Goal: Task Accomplishment & Management: Complete application form

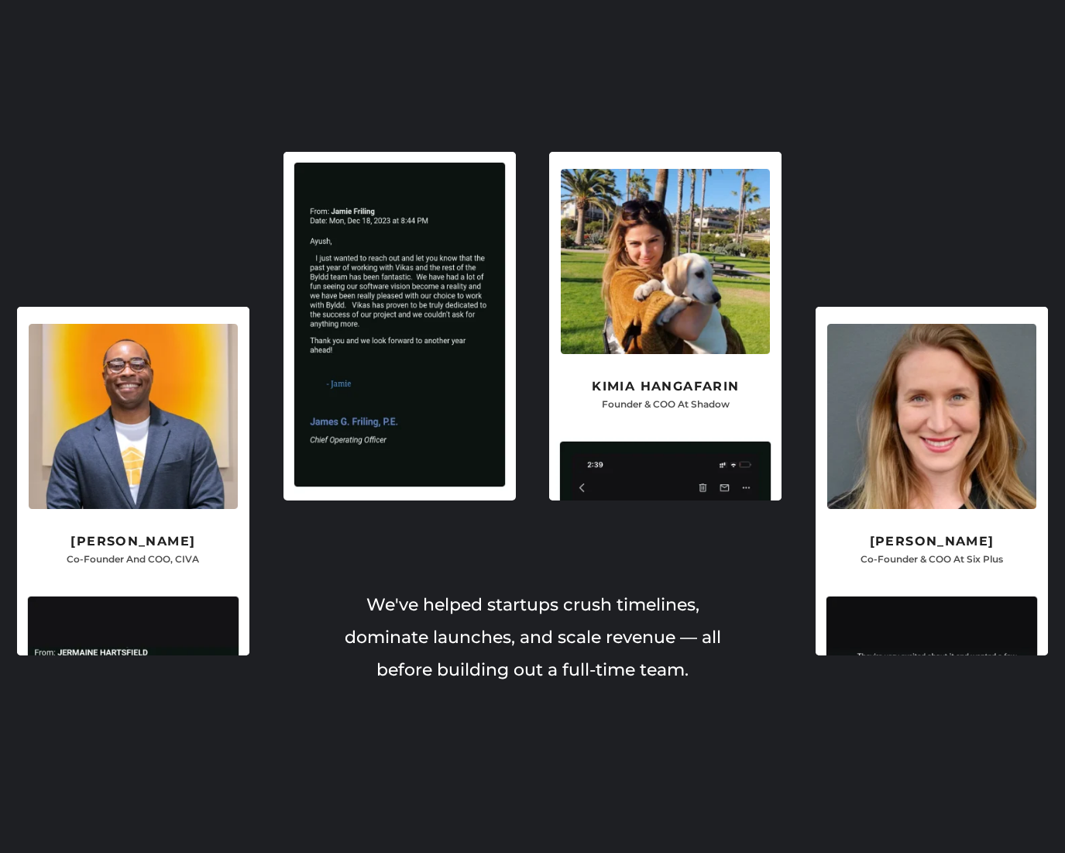
scroll to position [3518, 0]
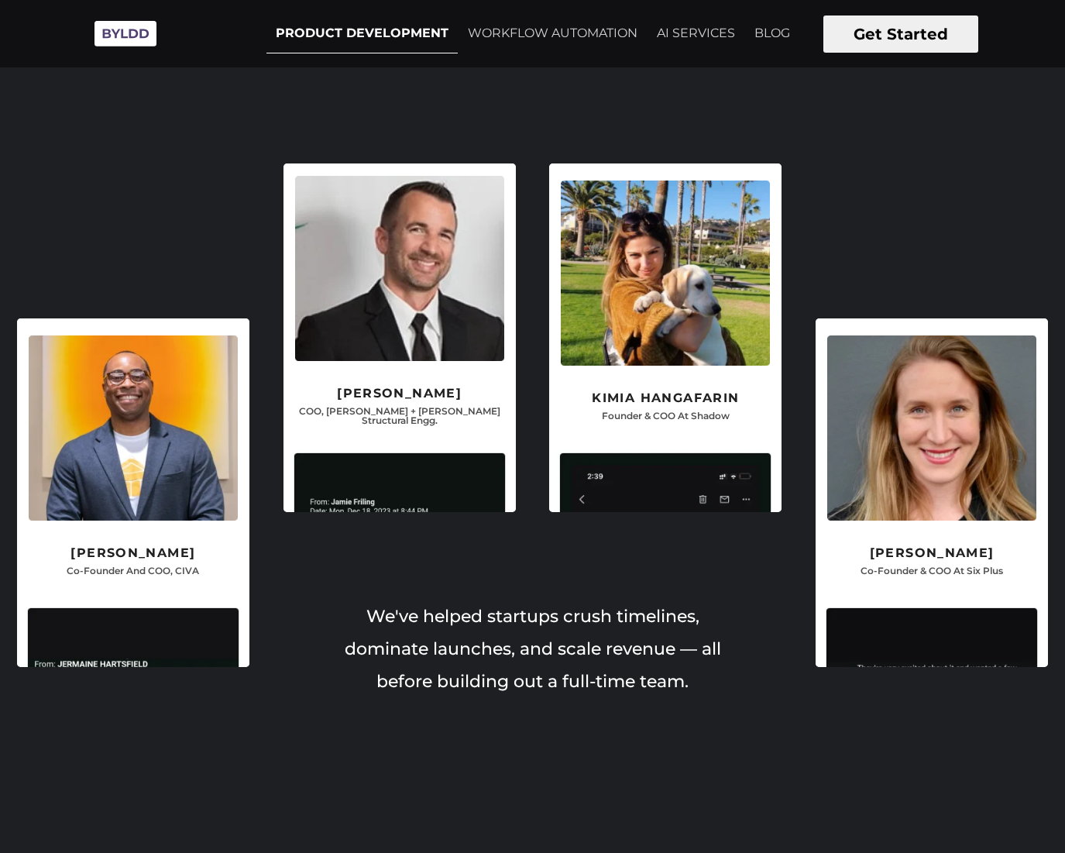
click at [335, 33] on link "PRODUCT DEVELOPMENT" at bounding box center [361, 33] width 191 height 39
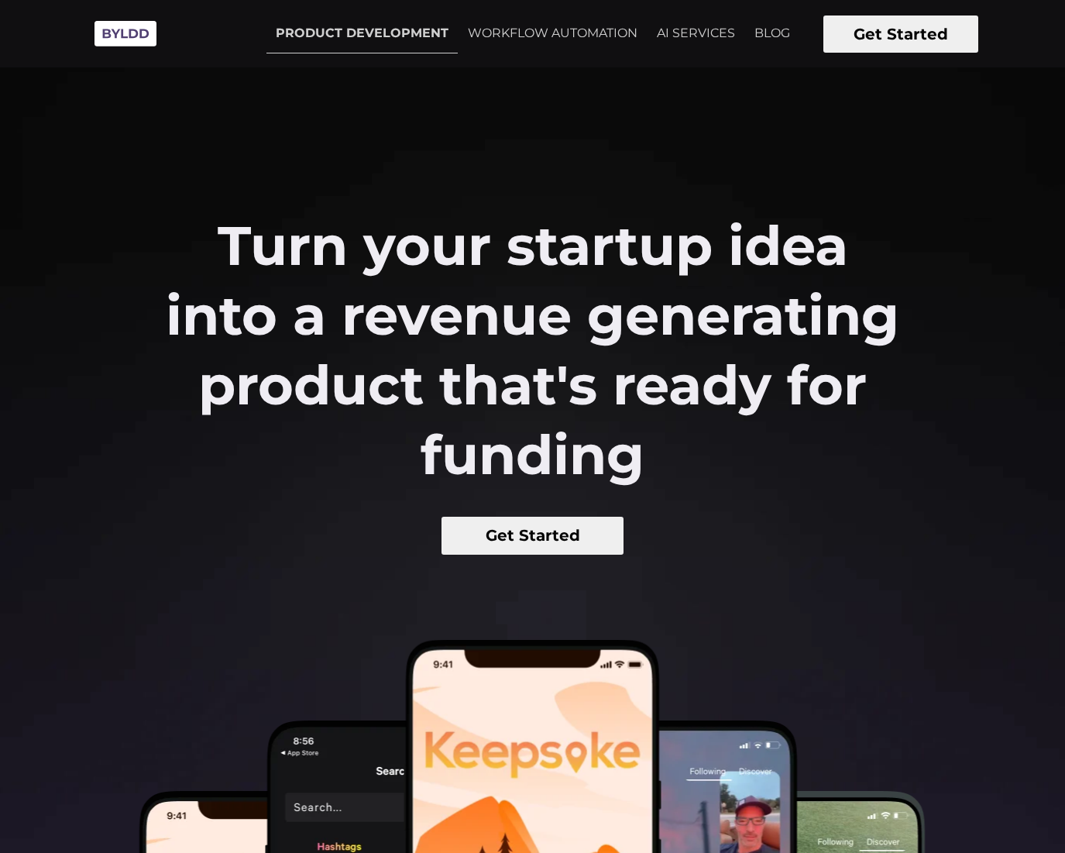
click at [867, 29] on button "Get Started" at bounding box center [900, 33] width 155 height 37
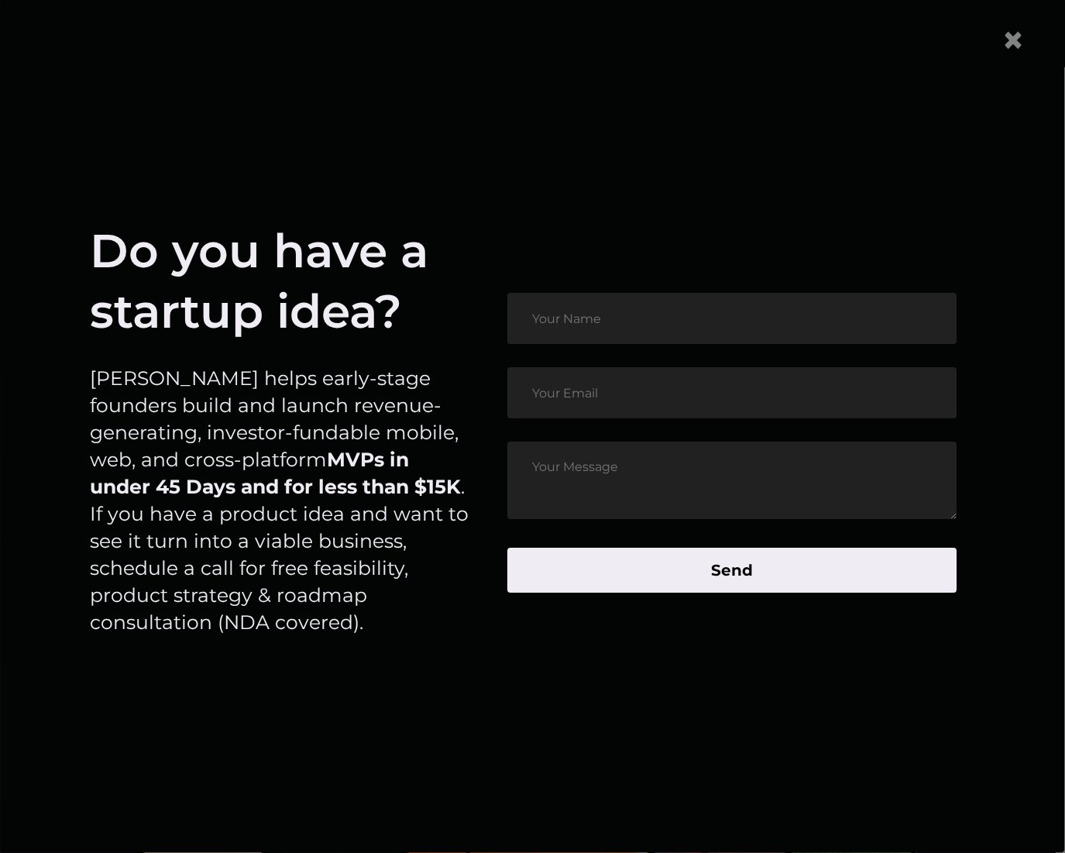
scroll to position [19, 0]
drag, startPoint x: 1023, startPoint y: 39, endPoint x: 1014, endPoint y: 39, distance: 9.3
click at [1023, 37] on span "×" at bounding box center [1012, 39] width 23 height 47
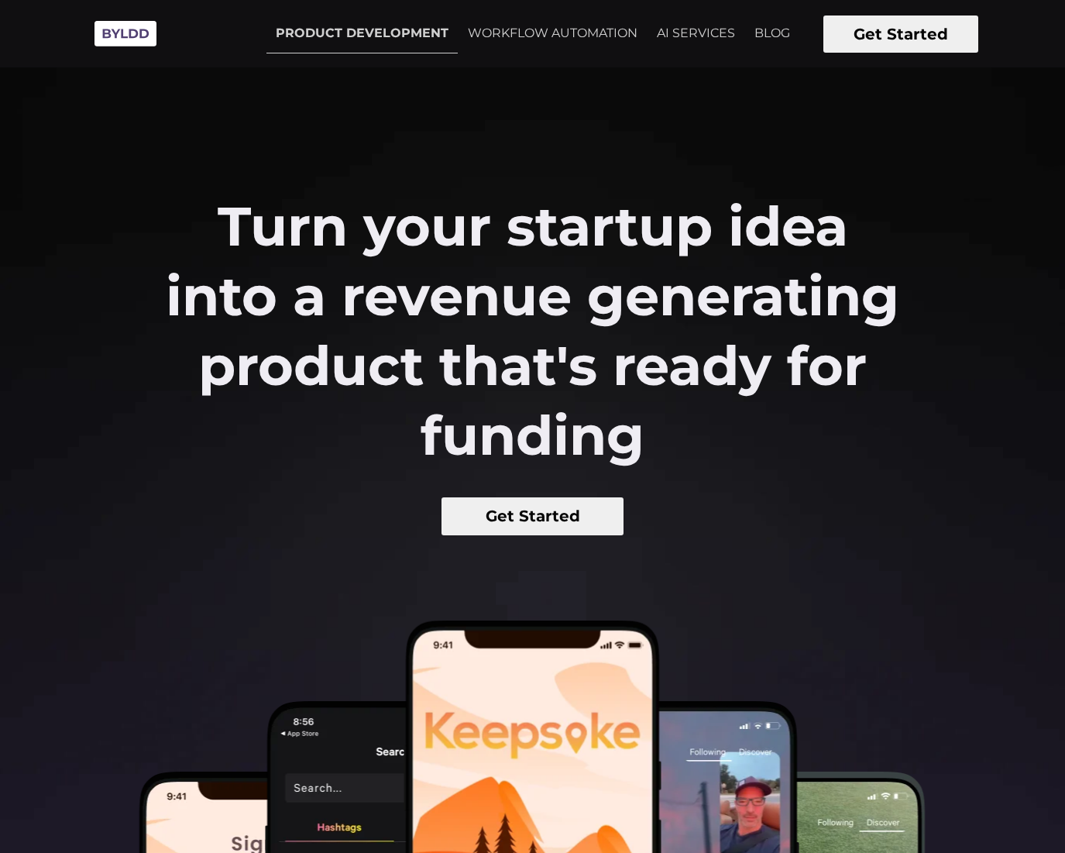
scroll to position [0, 0]
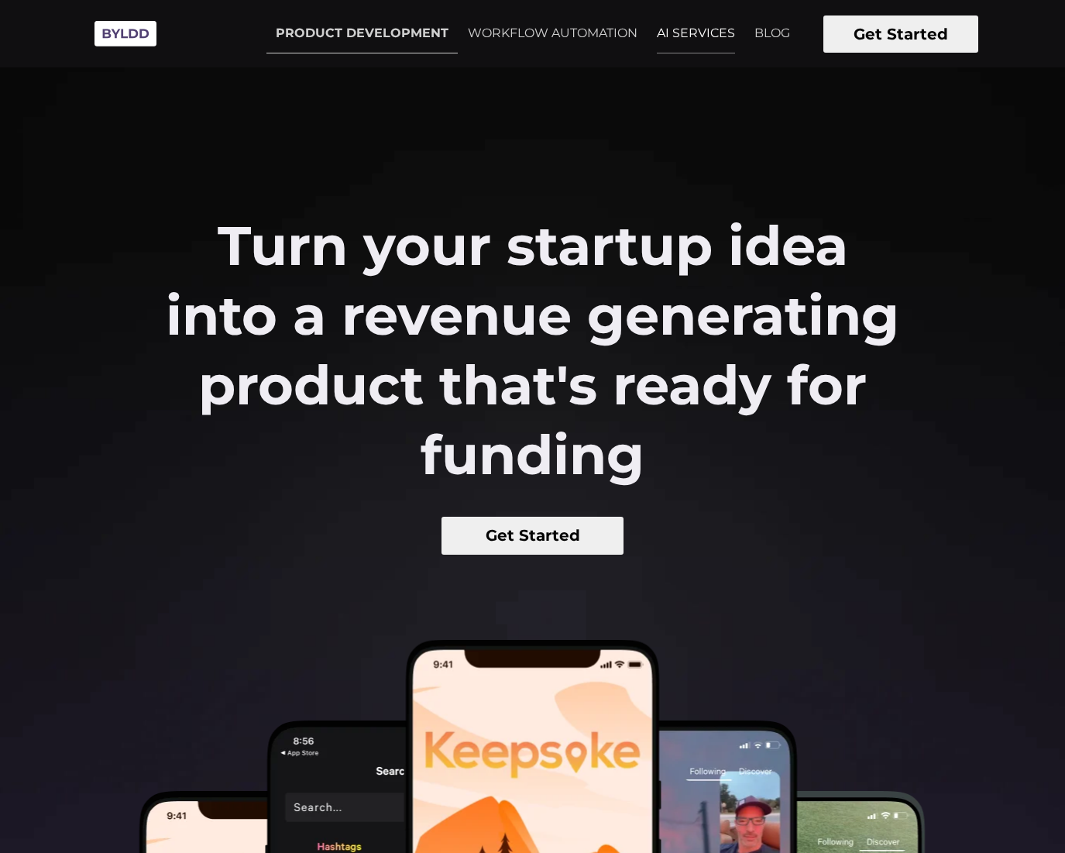
click at [678, 37] on link "AI SERVICES" at bounding box center [695, 33] width 97 height 39
click at [538, 25] on link "WORKFLOW AUTOMATION" at bounding box center [552, 33] width 188 height 39
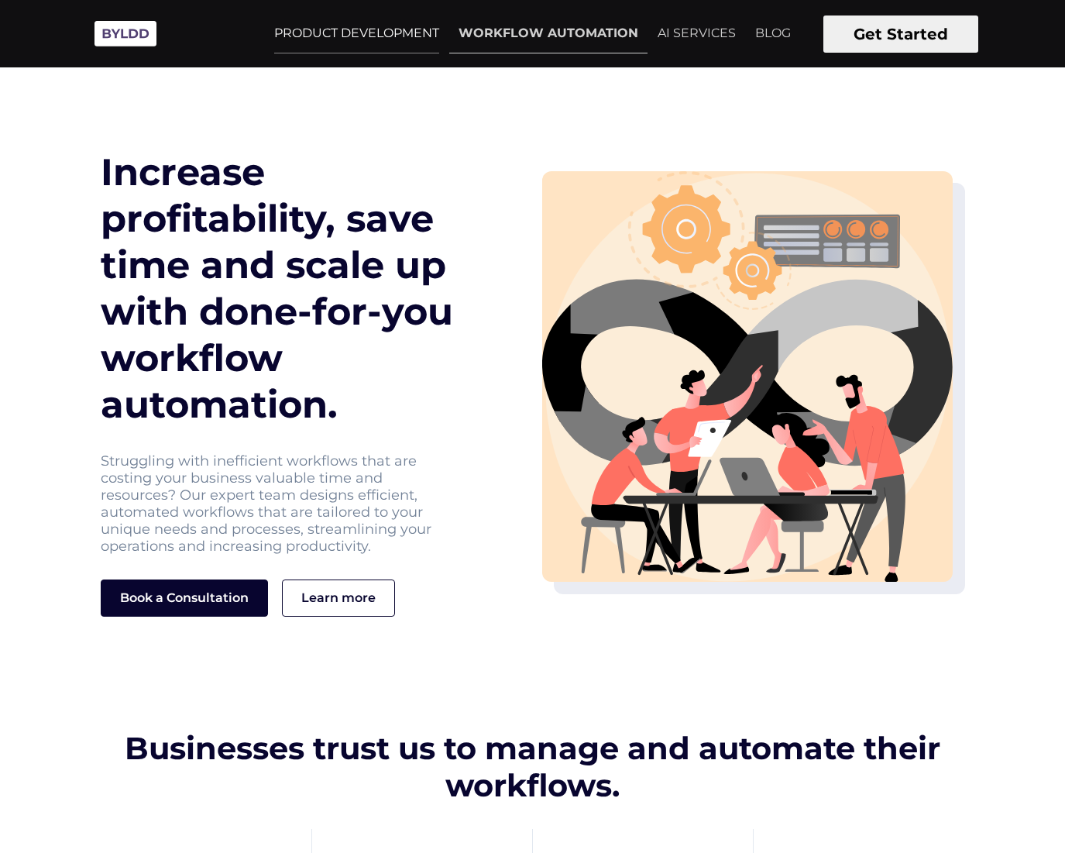
click at [399, 38] on link "PRODUCT DEVELOPMENT" at bounding box center [357, 33] width 184 height 39
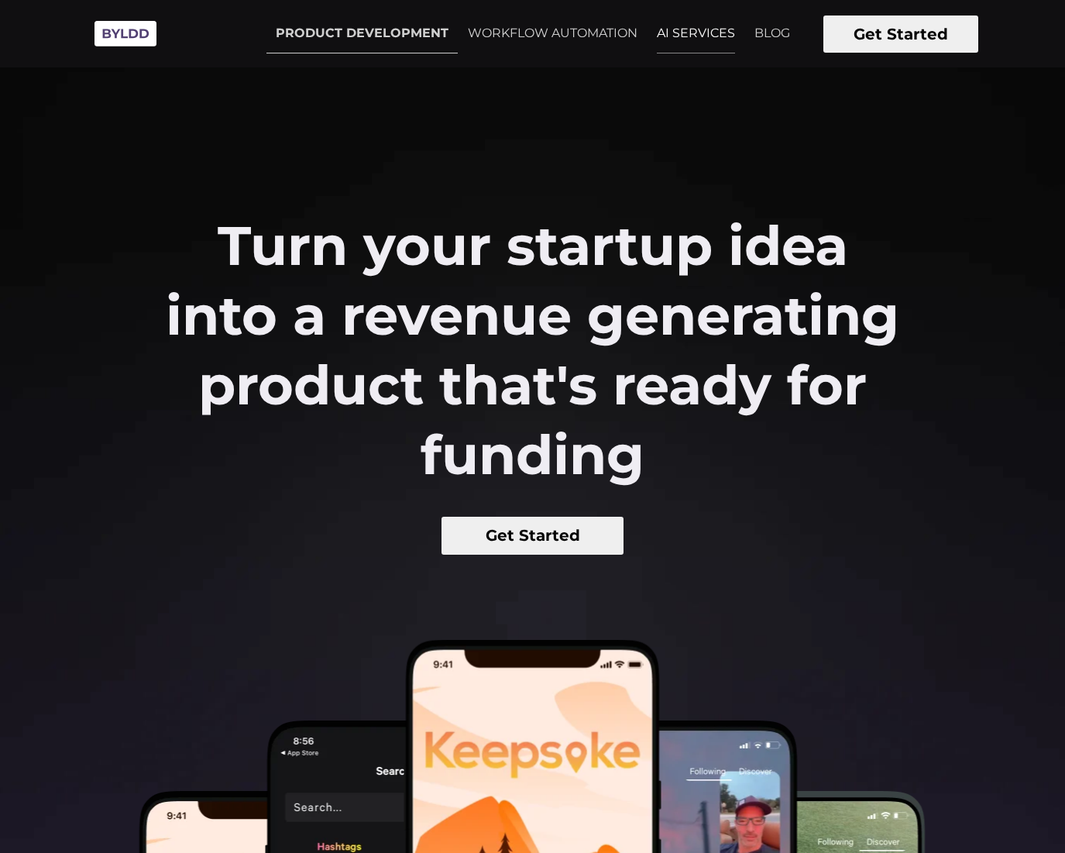
click at [701, 27] on link "AI SERVICES" at bounding box center [695, 33] width 97 height 39
click at [537, 35] on link "WORKFLOW AUTOMATION" at bounding box center [552, 33] width 188 height 39
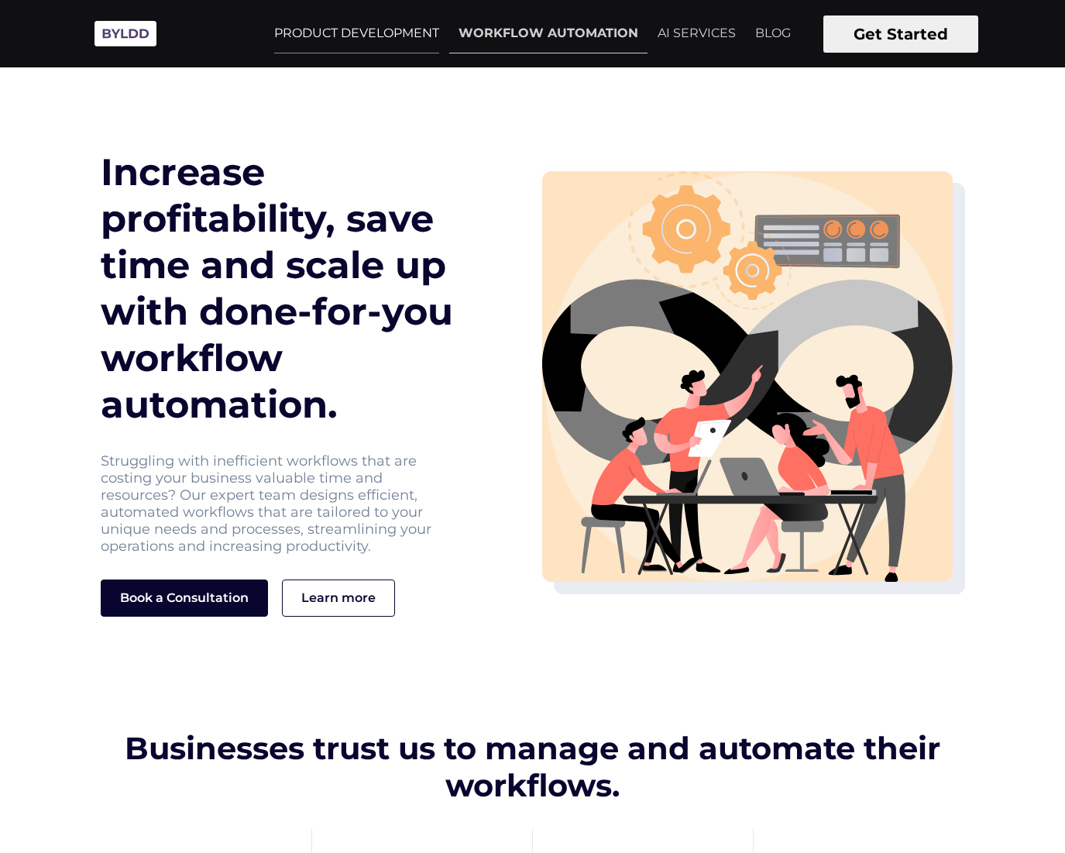
click at [370, 30] on link "PRODUCT DEVELOPMENT" at bounding box center [357, 33] width 184 height 39
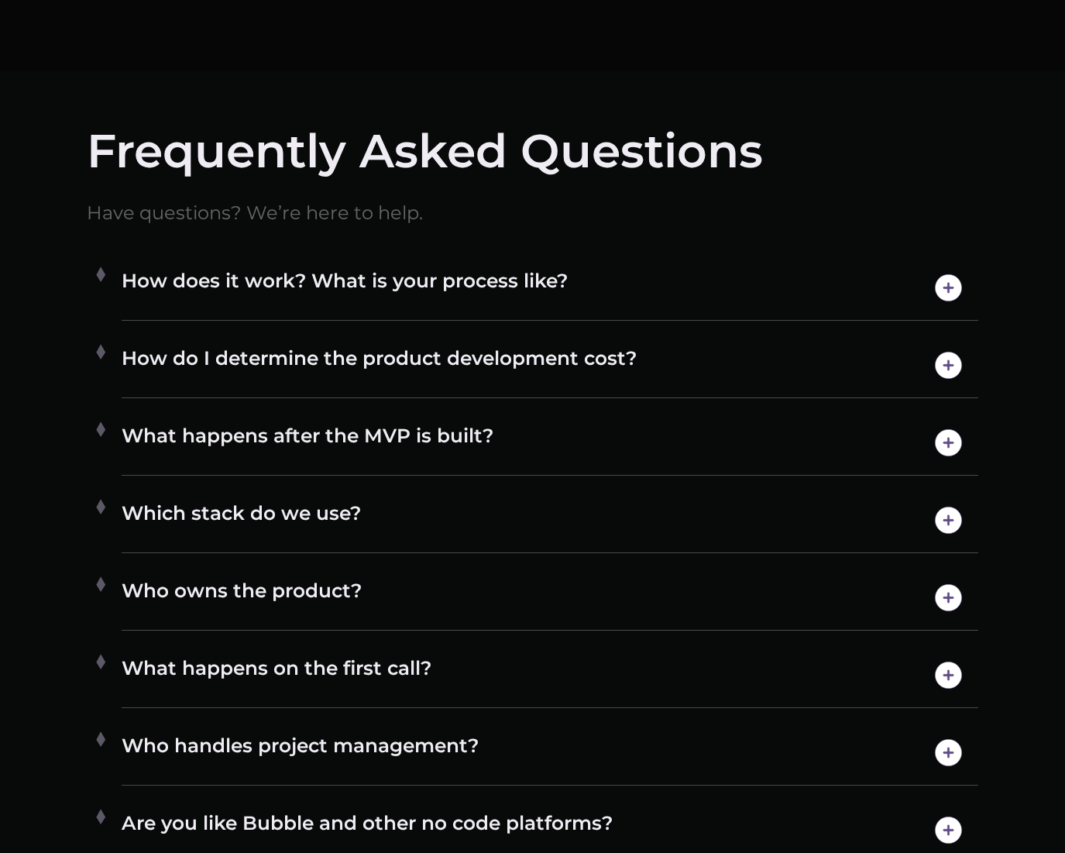
scroll to position [8933, 0]
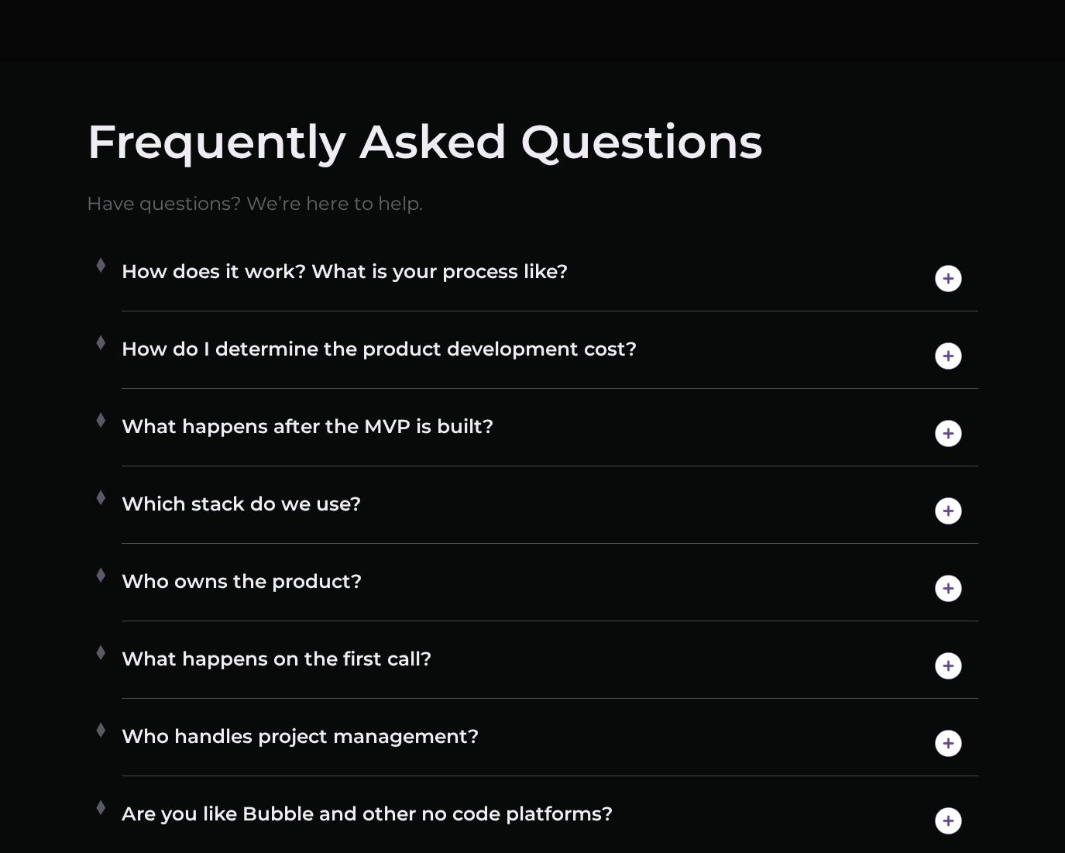
click at [431, 256] on div "How does it work? What is your process like? We’ll start with a few deep dives …" at bounding box center [550, 278] width 856 height 65
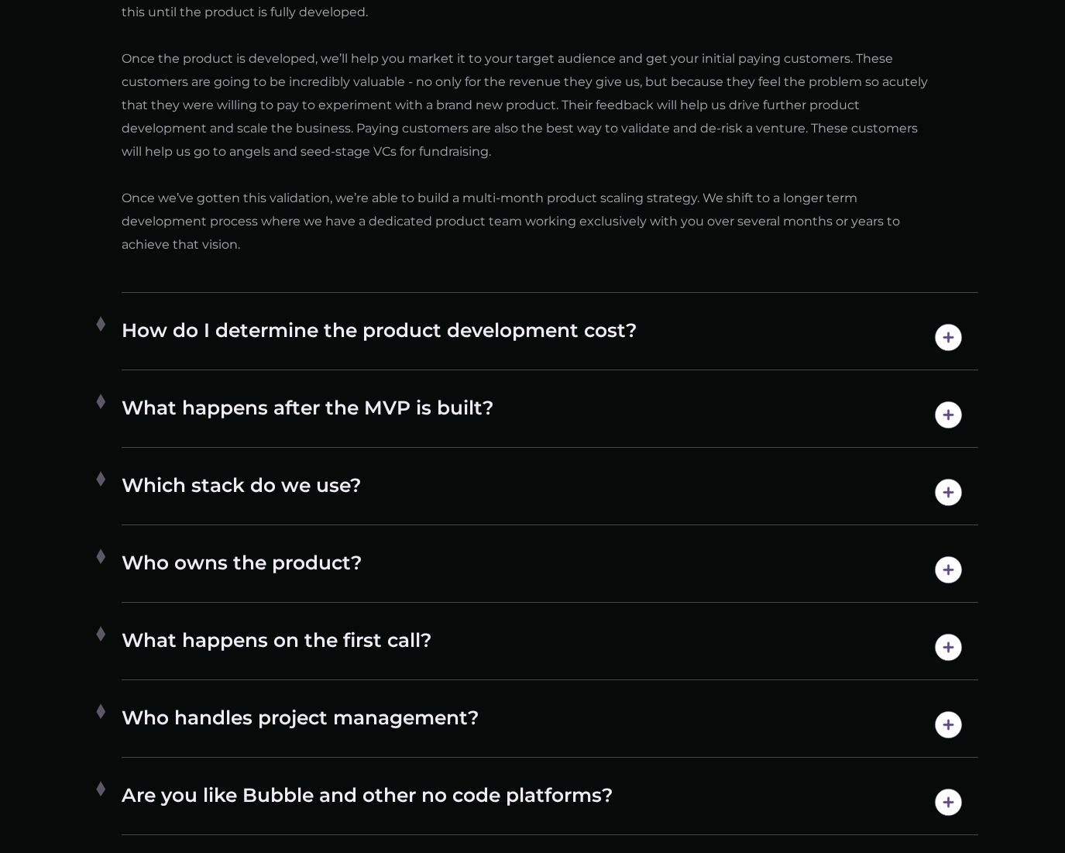
click at [444, 321] on h4 "How do I determine the product development cost?" at bounding box center [550, 336] width 856 height 39
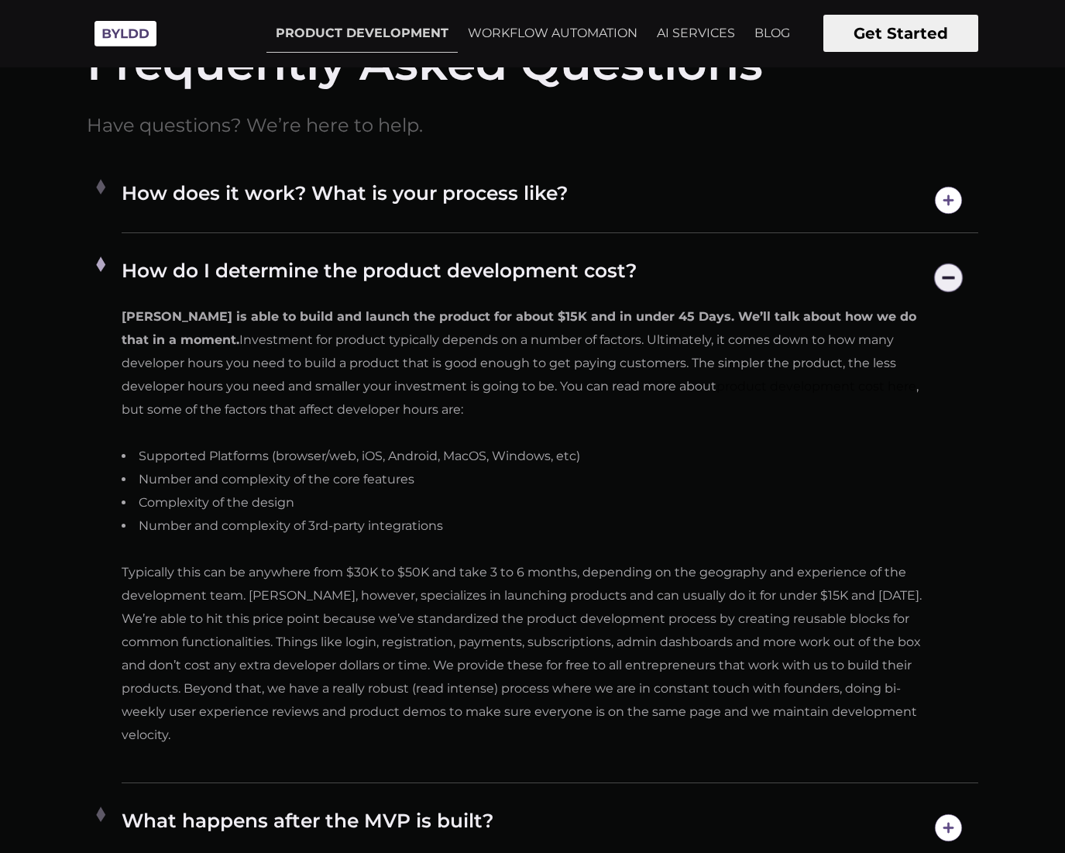
scroll to position [8987, 0]
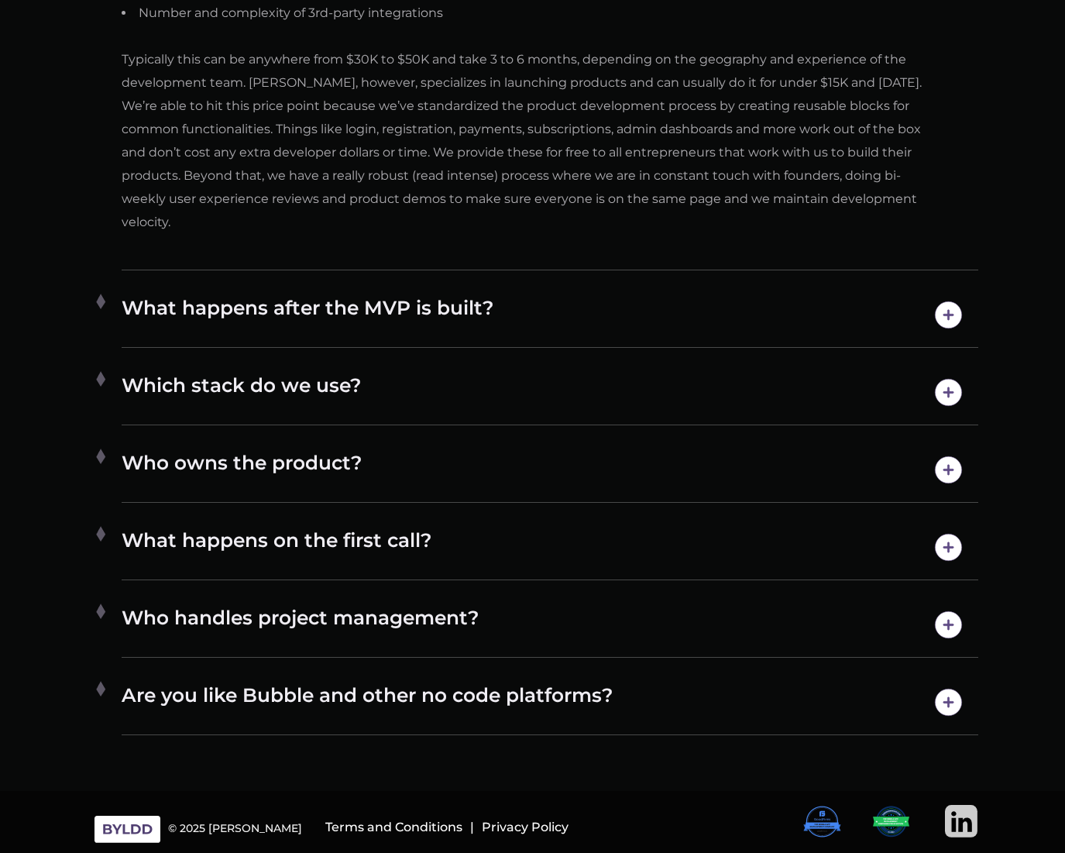
click at [348, 314] on h4 "What happens after the MVP is built?" at bounding box center [550, 314] width 856 height 39
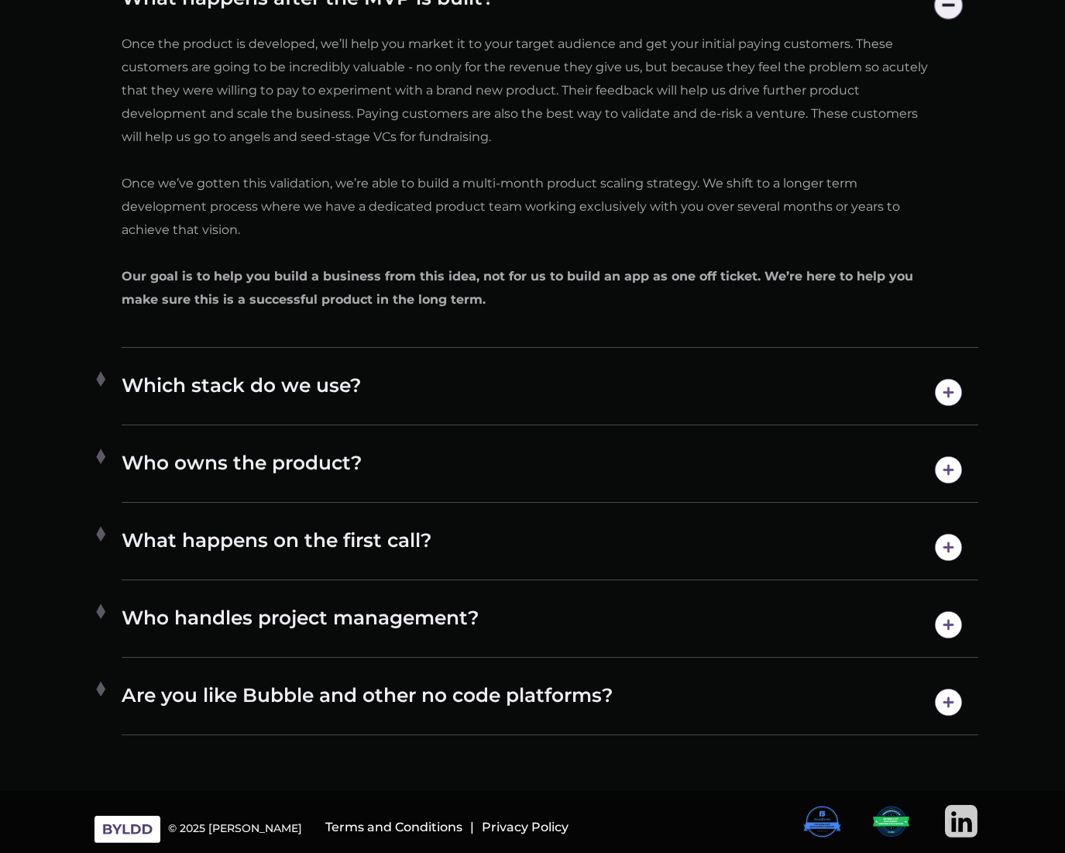
click at [372, 375] on h4 "Which stack do we use?" at bounding box center [550, 391] width 856 height 39
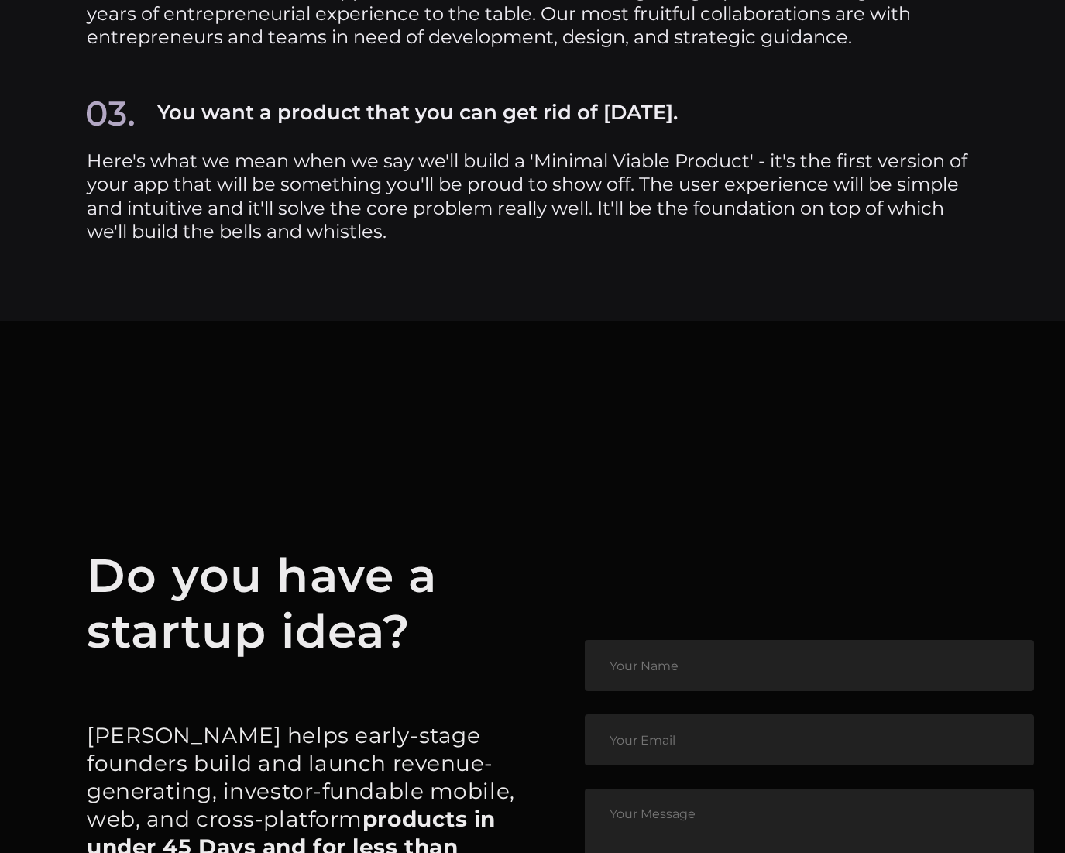
scroll to position [7948, 0]
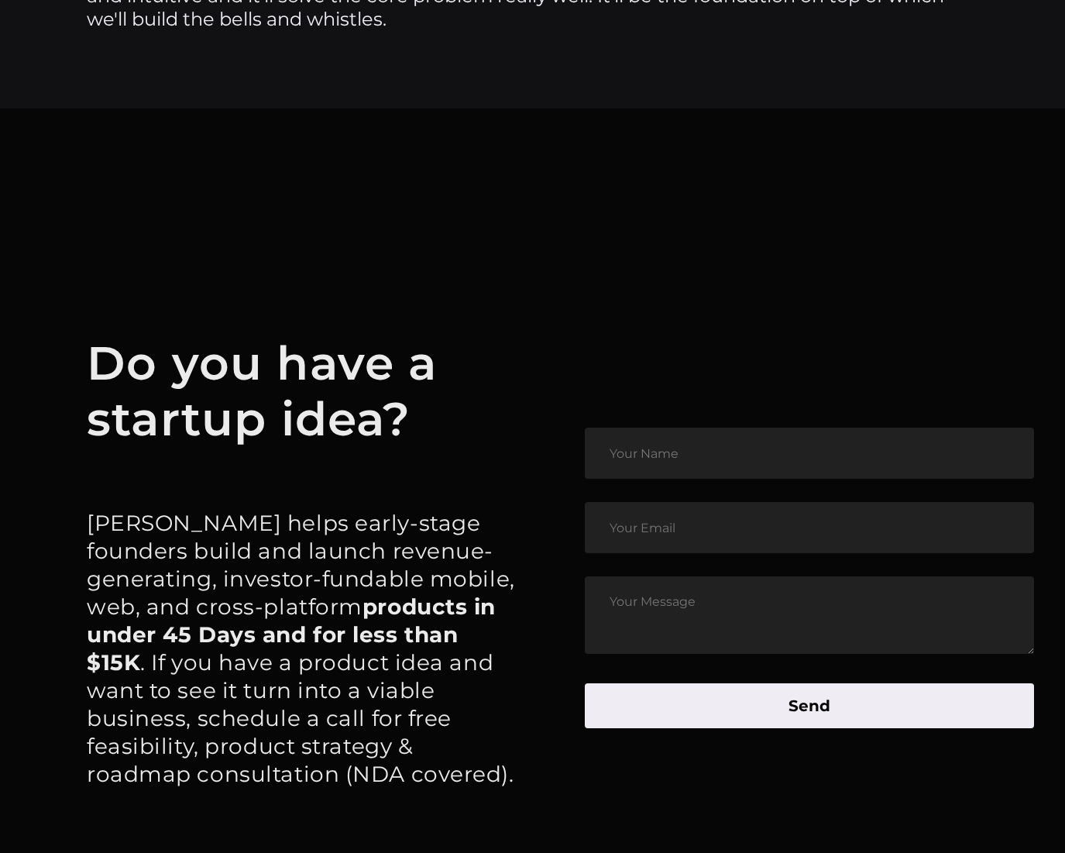
click at [719, 455] on input "text" at bounding box center [809, 452] width 449 height 51
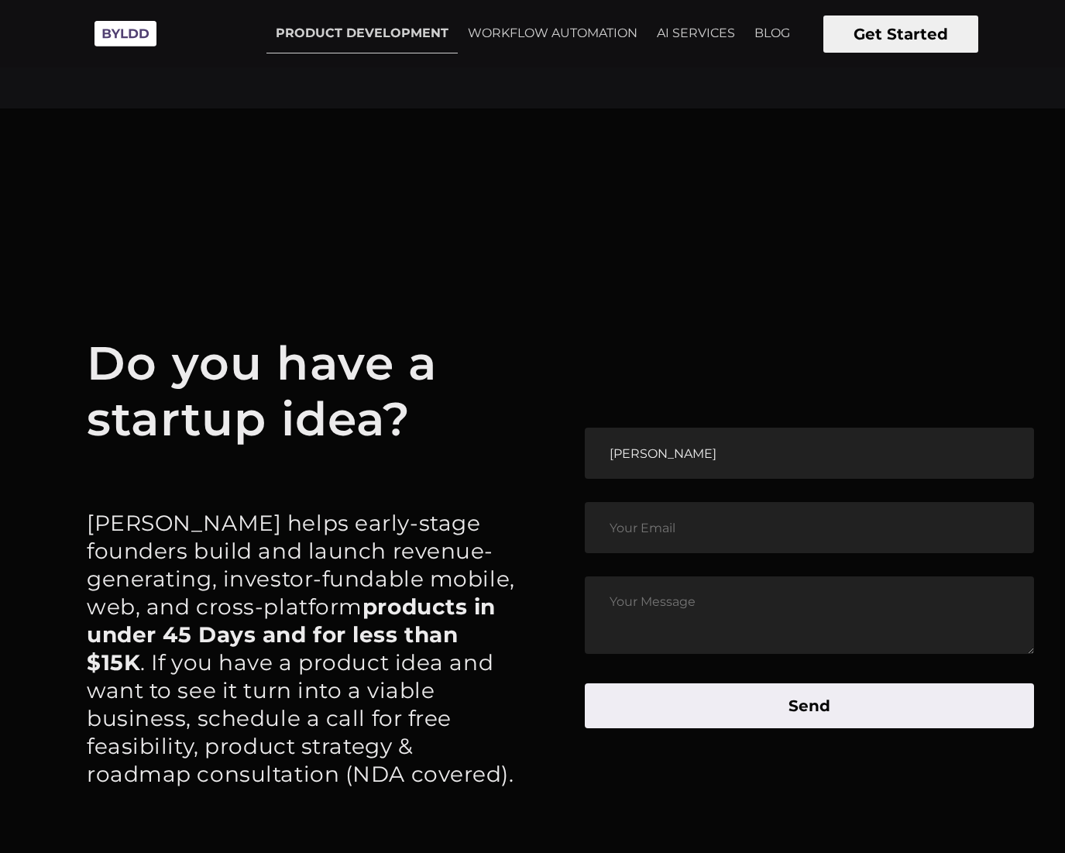
scroll to position [7943, 0]
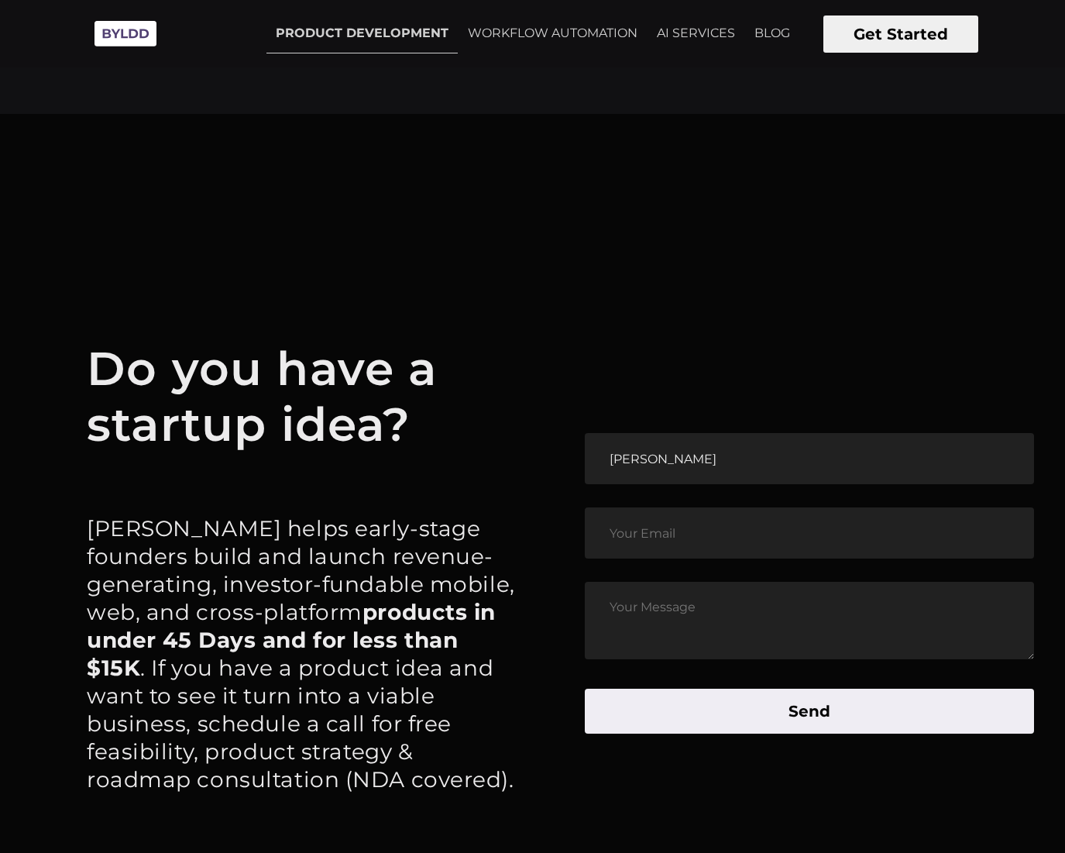
drag, startPoint x: 657, startPoint y: 461, endPoint x: 607, endPoint y: 455, distance: 49.9
click at [606, 456] on input "[PERSON_NAME]" at bounding box center [809, 458] width 449 height 51
click at [664, 417] on article "Do you have a startup idea? [PERSON_NAME] helps early-stage founders build and …" at bounding box center [532, 583] width 1065 height 938
click at [659, 468] on input "[PERSON_NAME]" at bounding box center [809, 458] width 449 height 51
drag, startPoint x: 660, startPoint y: 458, endPoint x: 533, endPoint y: 438, distance: 128.6
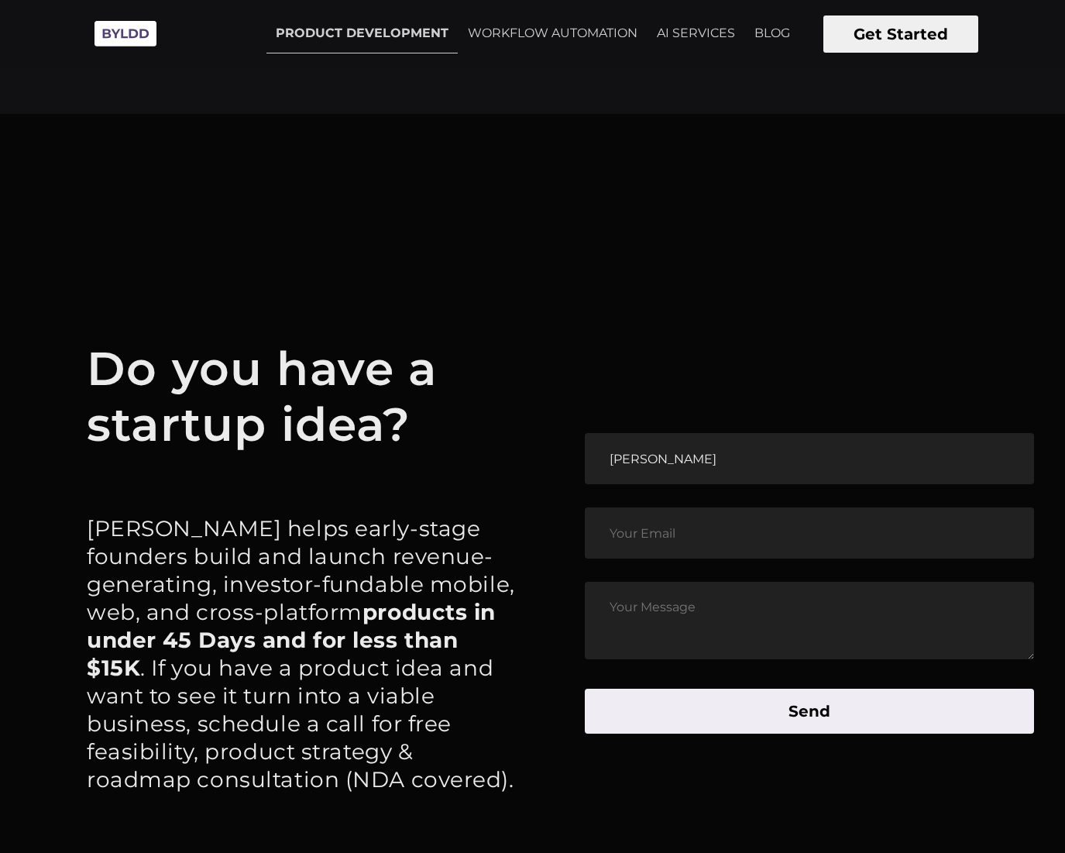
click at [525, 439] on article "Do you have a startup idea? [PERSON_NAME] helps early-stage founders build and …" at bounding box center [532, 583] width 1065 height 938
type input "[PERSON_NAME]"
type input "[EMAIL_ADDRESS][DOMAIN_NAME]"
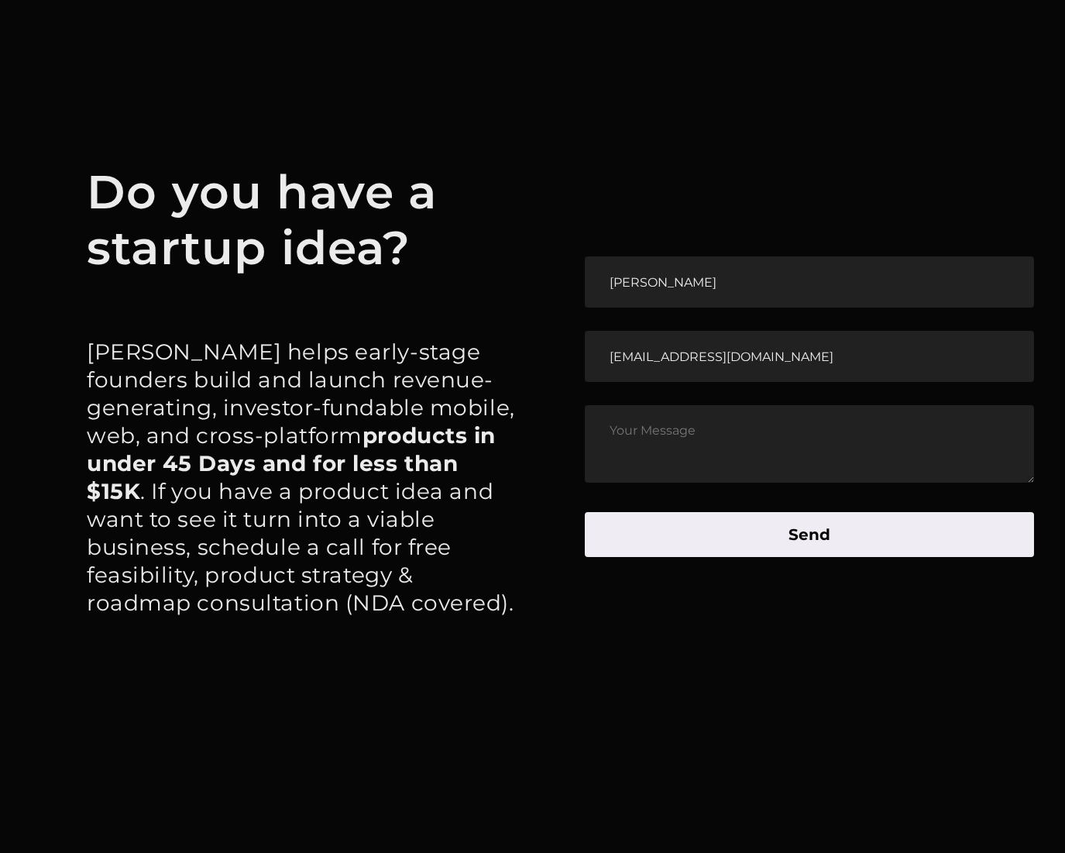
scroll to position [8152, 0]
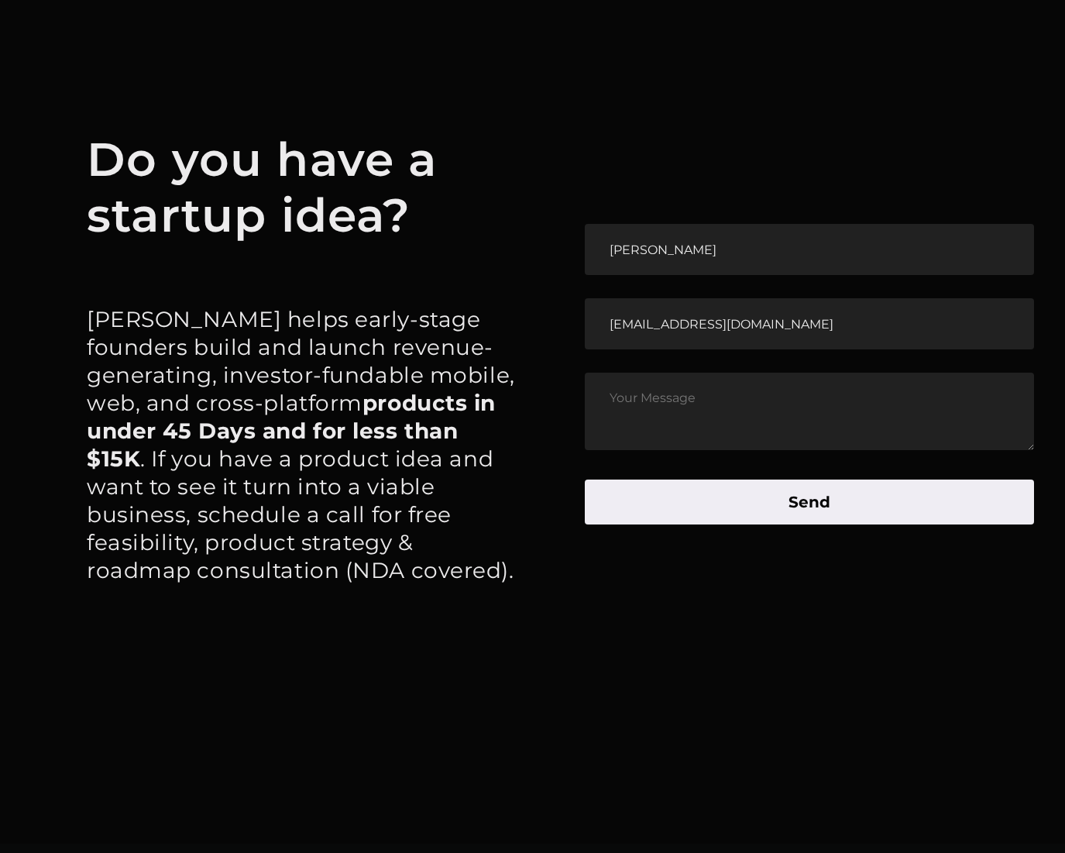
click at [644, 407] on textarea at bounding box center [809, 410] width 449 height 77
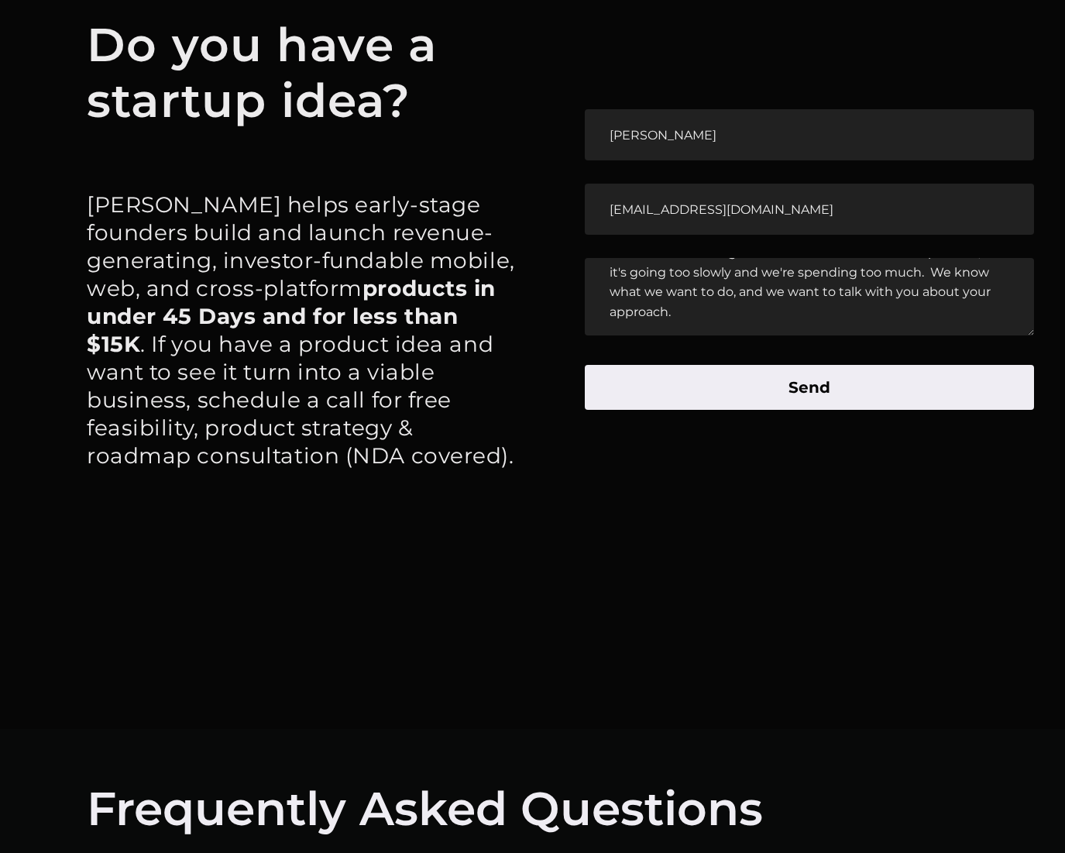
scroll to position [55, 0]
type textarea "I have been working with a co-founder to build our product, and it's going too …"
click at [793, 384] on button "Send" at bounding box center [809, 387] width 449 height 45
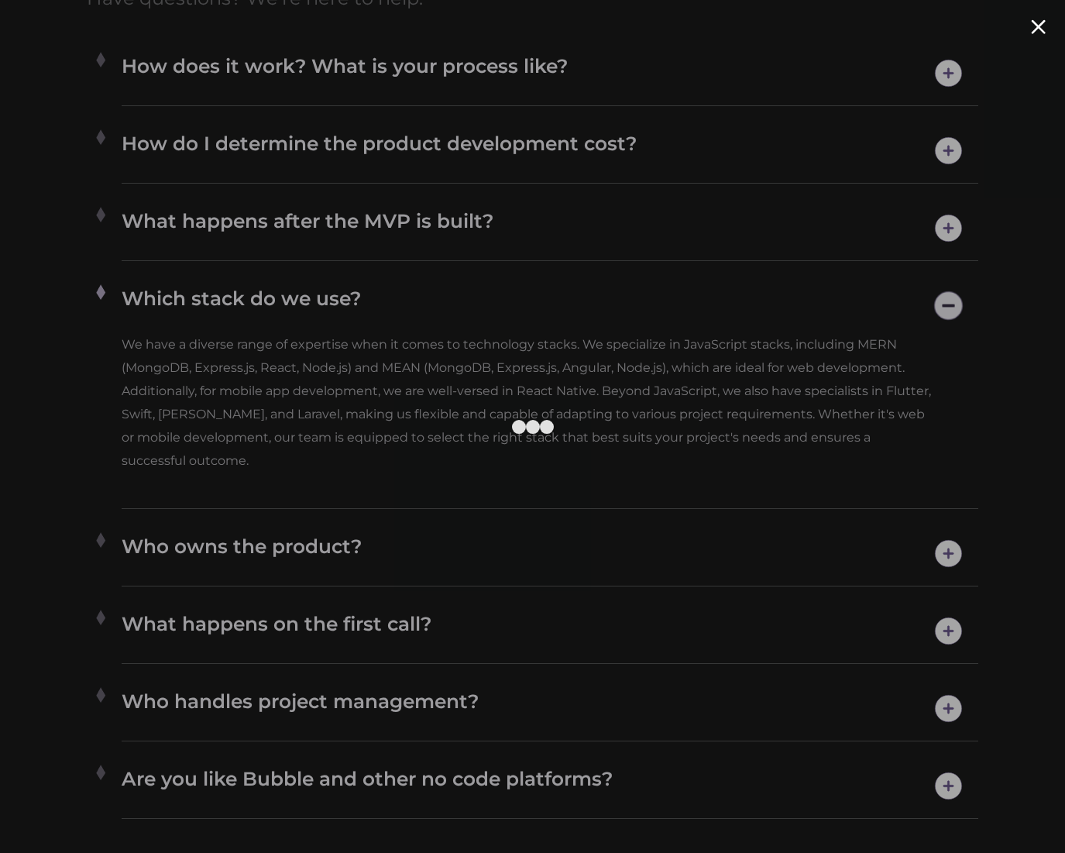
scroll to position [9199, 0]
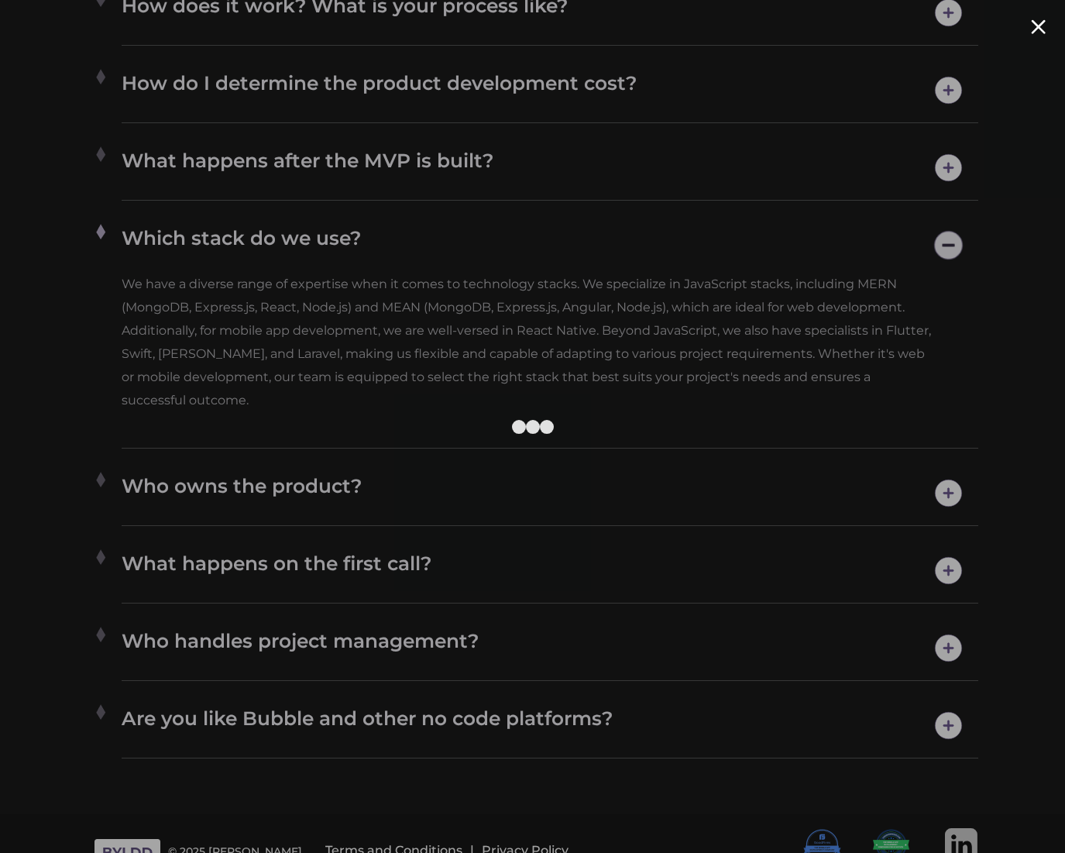
click at [777, 130] on div at bounding box center [532, 426] width 1065 height 853
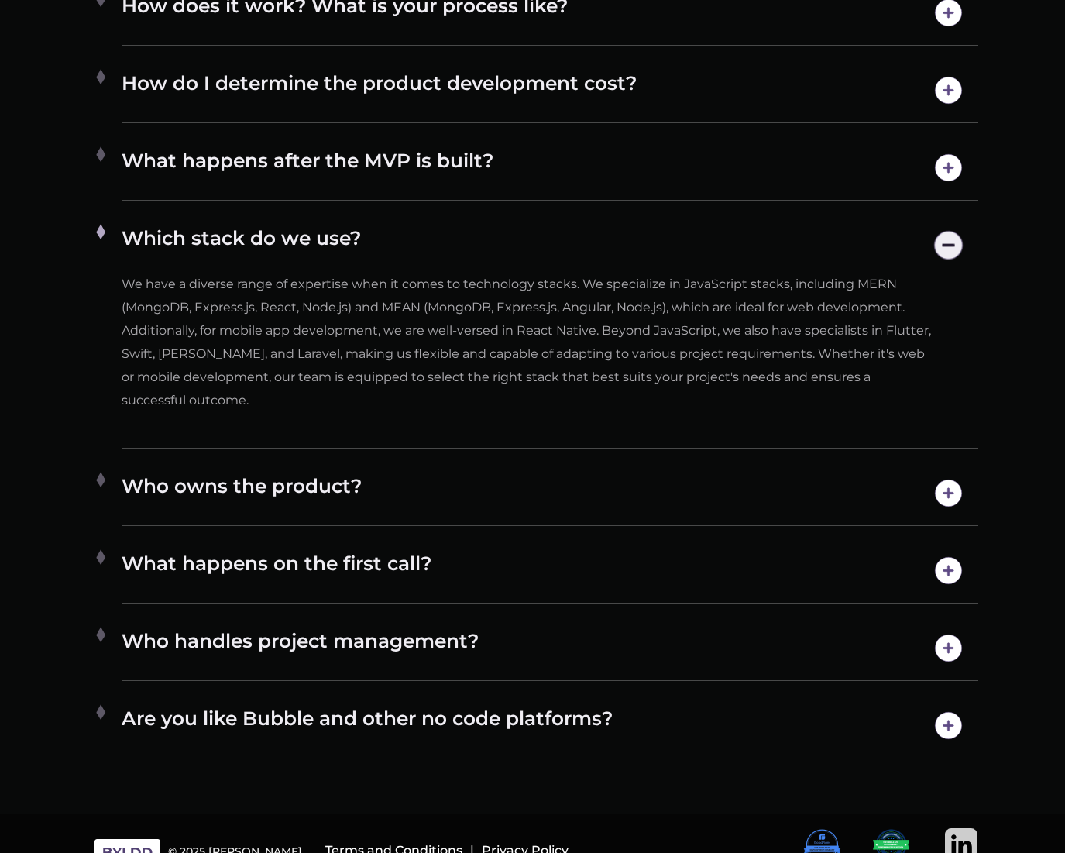
click at [278, 473] on h4 "Who owns the product?" at bounding box center [550, 492] width 856 height 39
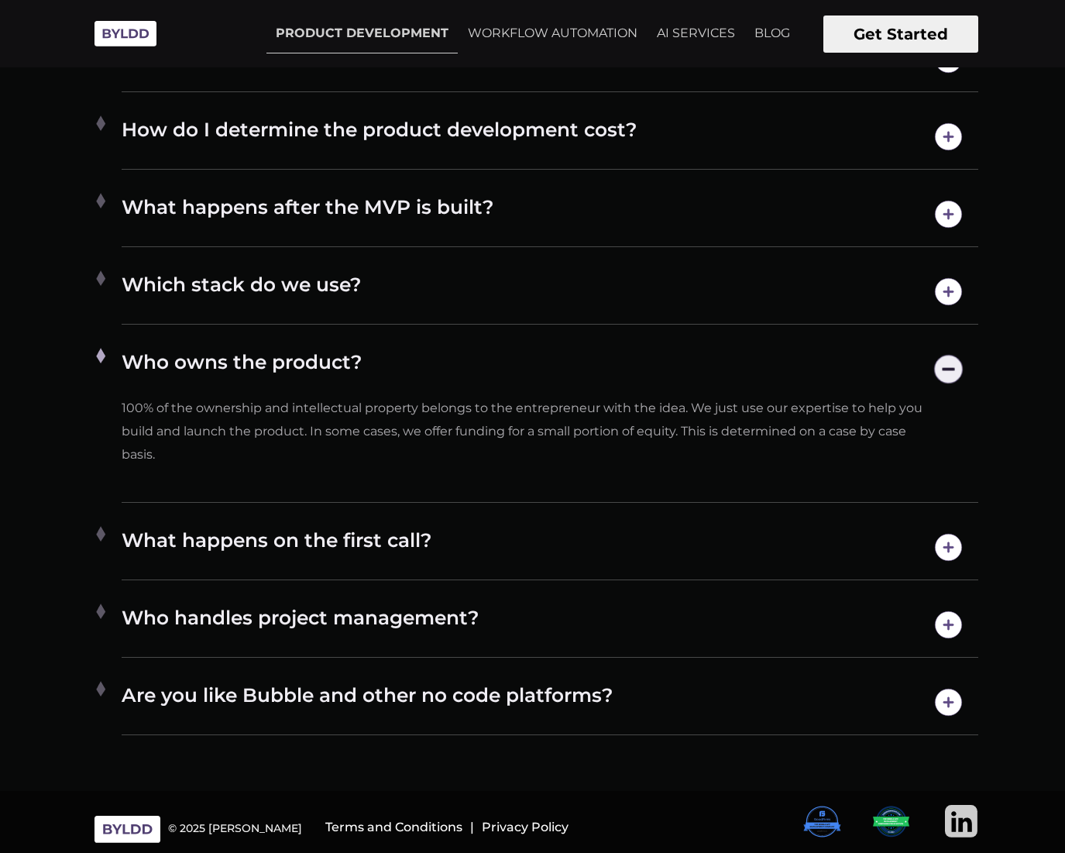
click at [473, 697] on h4 "Are you like Bubble and other no code platforms?" at bounding box center [550, 701] width 856 height 39
